Goal: Task Accomplishment & Management: Use online tool/utility

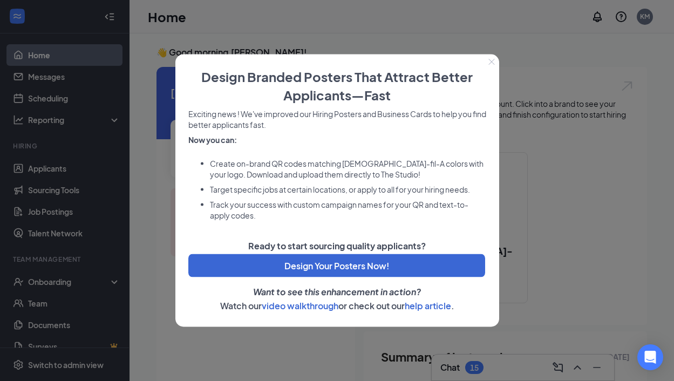
click at [491, 60] on icon "Close" at bounding box center [491, 62] width 6 height 6
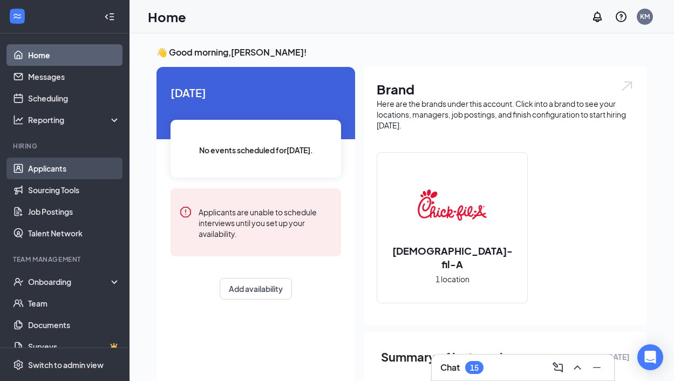
click at [56, 173] on link "Applicants" at bounding box center [74, 169] width 92 height 22
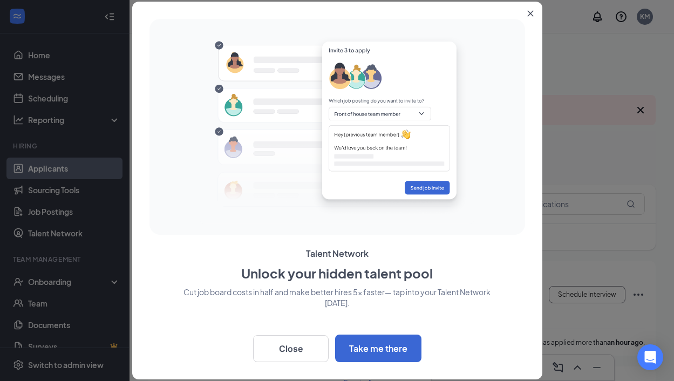
click at [528, 13] on icon "Close" at bounding box center [530, 13] width 6 height 6
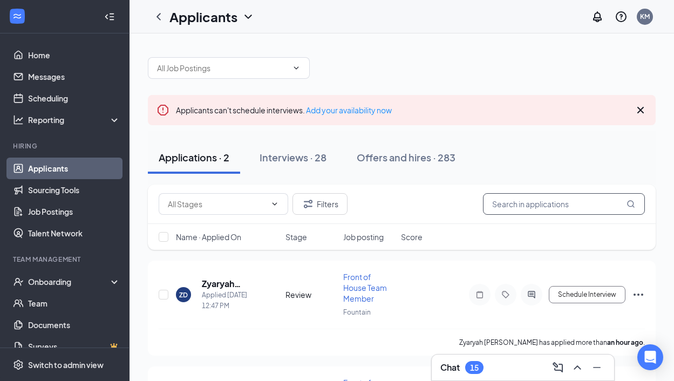
click at [534, 199] on input "text" at bounding box center [564, 204] width 162 height 22
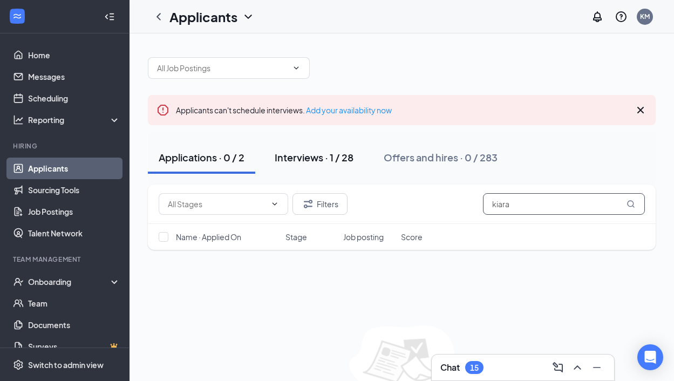
type input "kiara"
click at [324, 160] on div "Interviews · 1 / 28" at bounding box center [314, 157] width 79 height 13
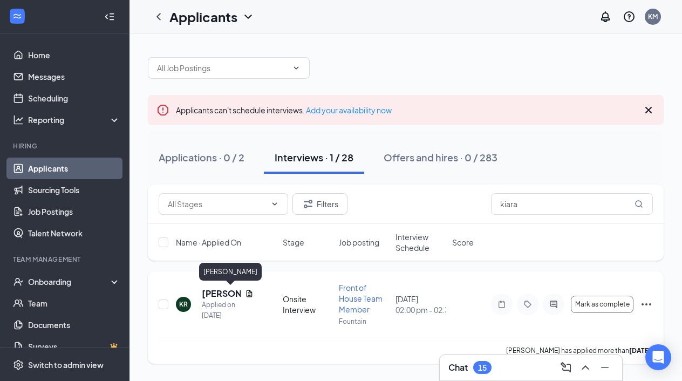
click at [223, 295] on h5 "[PERSON_NAME]" at bounding box center [221, 294] width 39 height 12
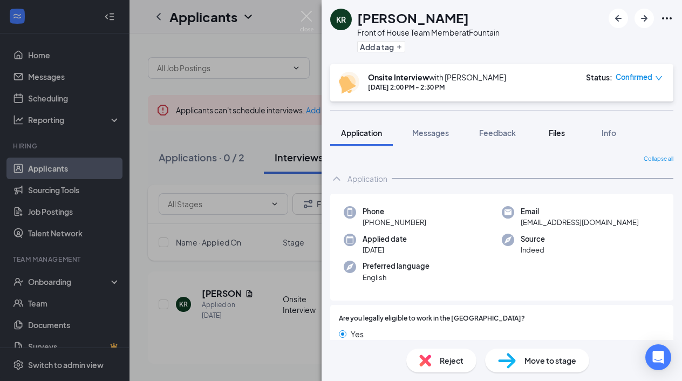
click at [555, 134] on span "Files" at bounding box center [557, 133] width 16 height 10
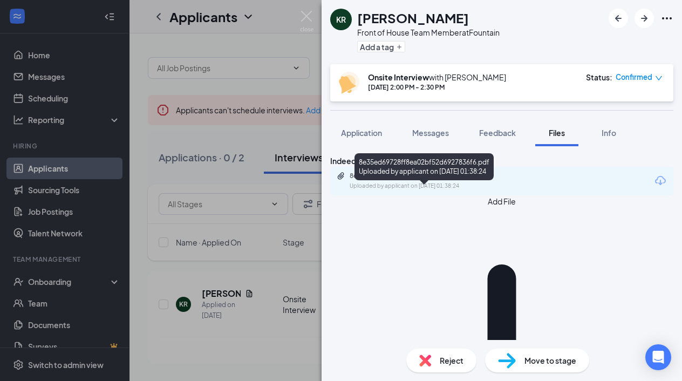
click at [448, 191] on div "8e35ed69728ff8ea02bf52d6927836f6.pdf Uploaded by applicant on [DATE] 01:38:24" at bounding box center [424, 181] width 175 height 19
